Goal: Information Seeking & Learning: Find specific page/section

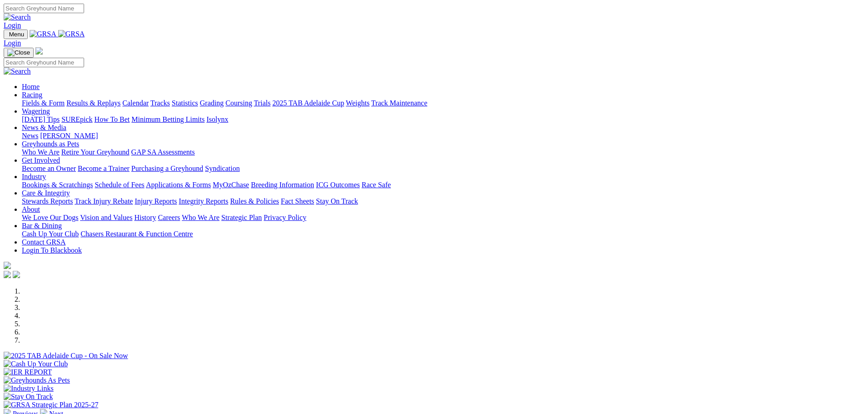
click at [228, 197] on link "Integrity Reports" at bounding box center [204, 201] width 50 height 8
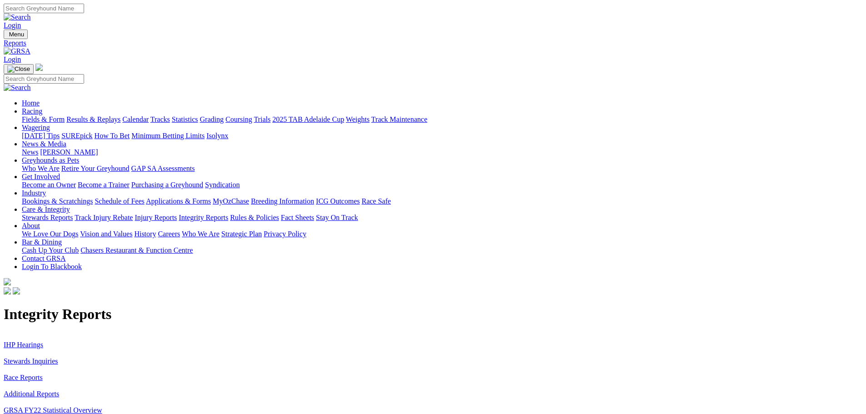
click at [59, 390] on link "Additional Reports" at bounding box center [31, 394] width 55 height 8
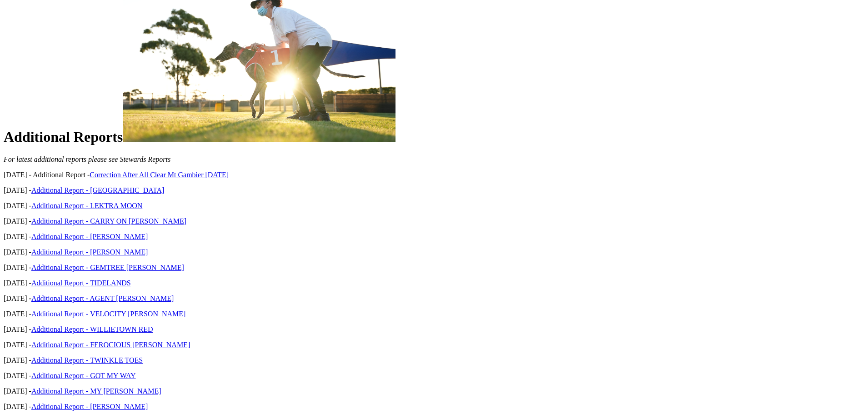
scroll to position [364, 0]
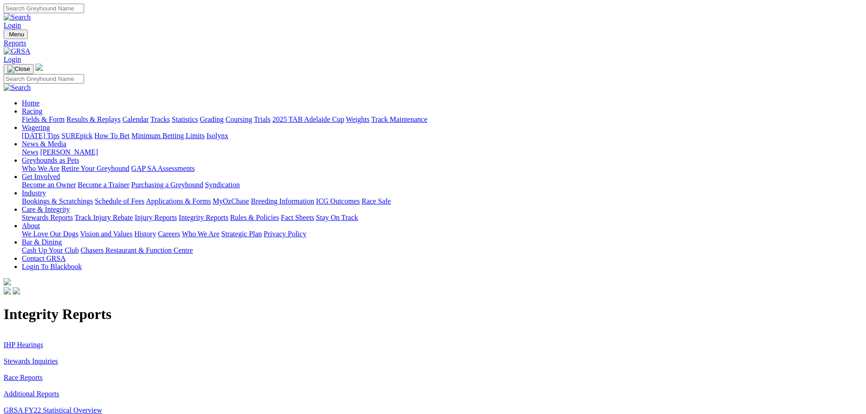
click at [58, 357] on link "Stewards Inquiries" at bounding box center [31, 361] width 55 height 8
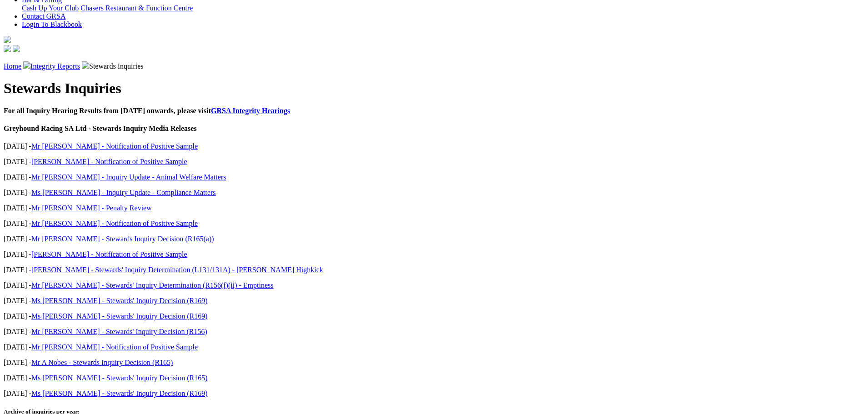
scroll to position [227, 0]
